Goal: Book appointment/travel/reservation

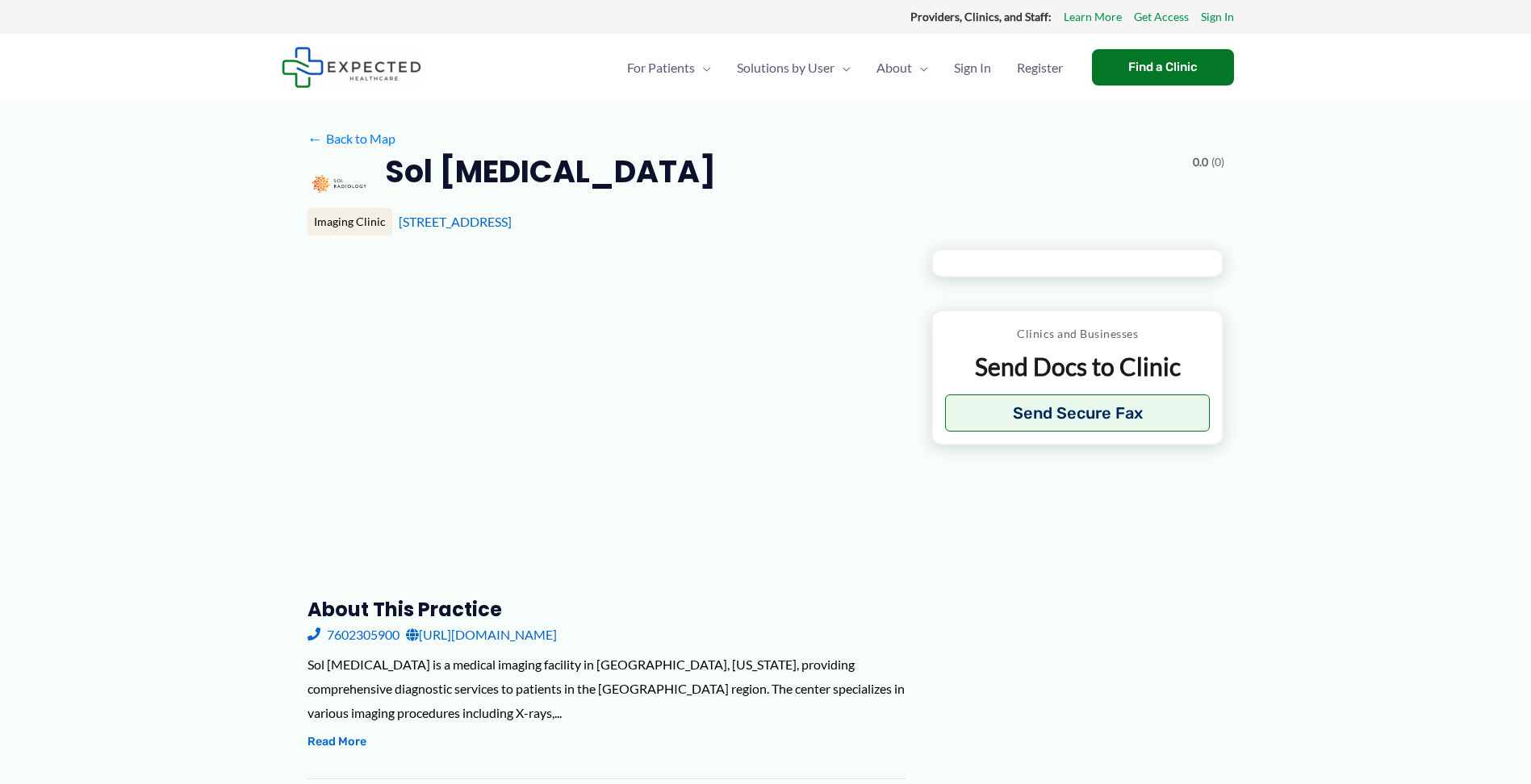
type input "**********"
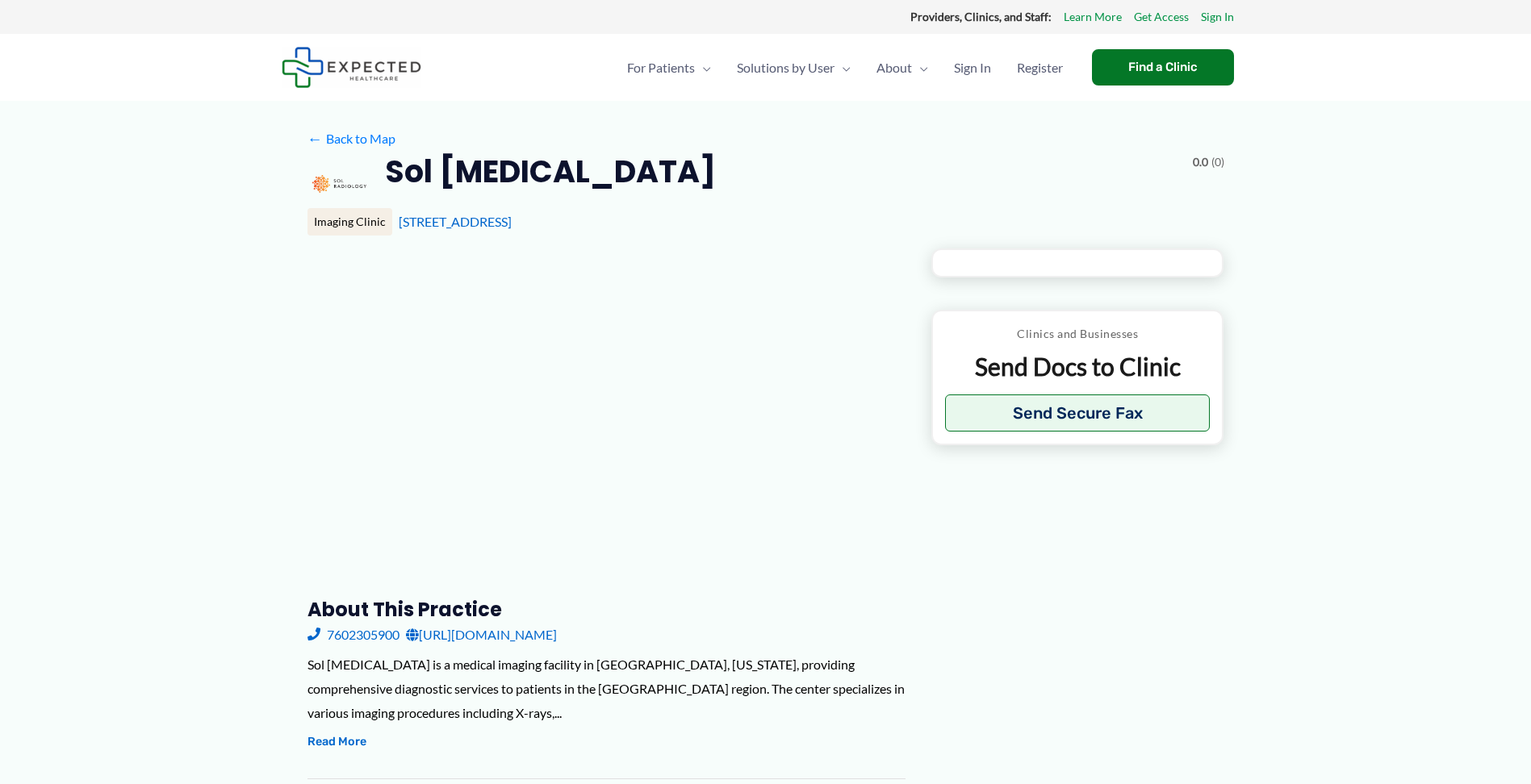
type input "**********"
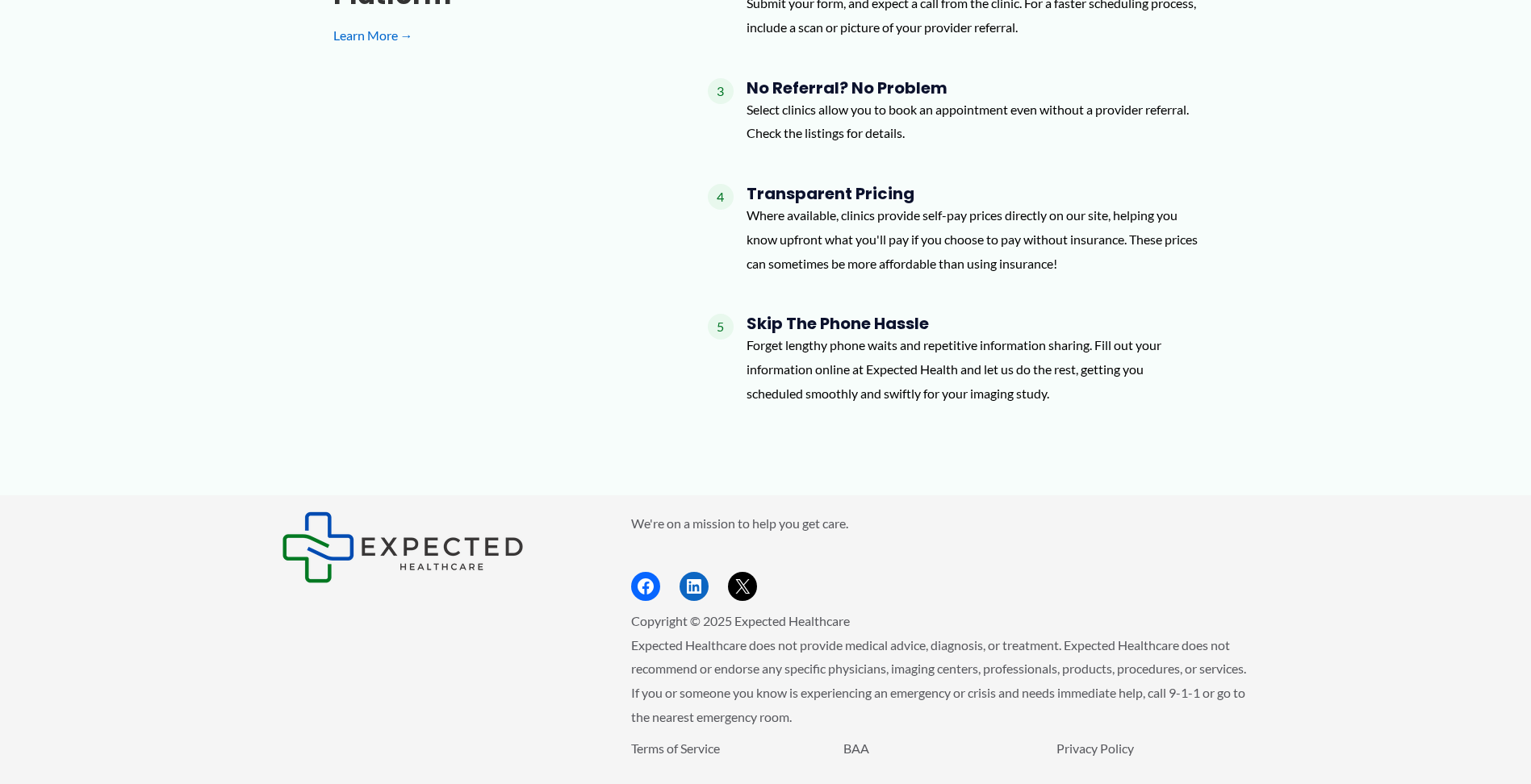
scroll to position [1573, 0]
